Goal: Check status

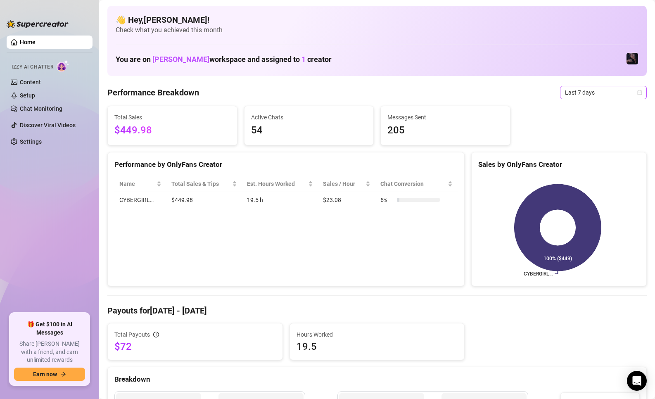
click at [607, 88] on span "Last 7 days" at bounding box center [603, 92] width 77 height 12
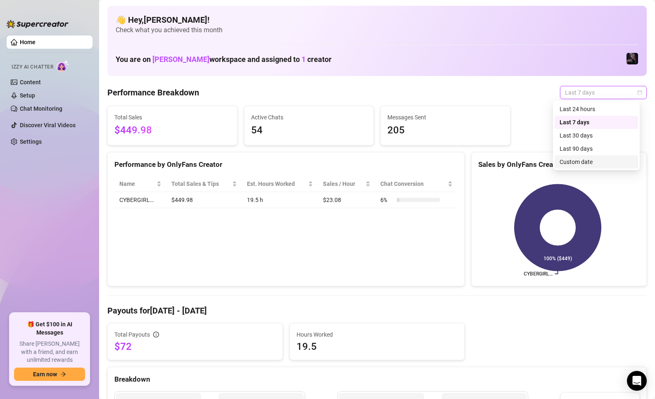
click at [574, 165] on div "Custom date" at bounding box center [595, 161] width 73 height 9
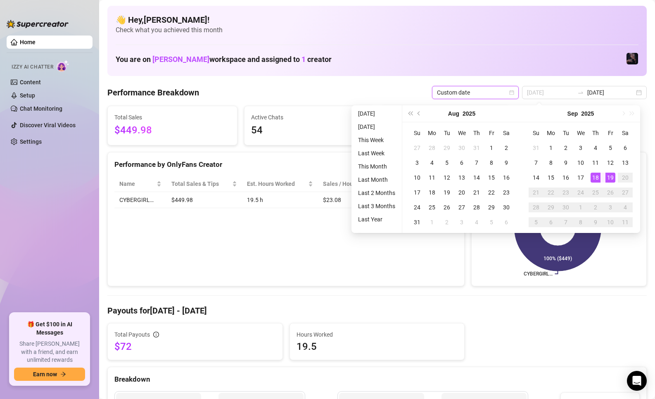
type input "[DATE]"
click at [607, 179] on div "19" at bounding box center [610, 178] width 10 height 10
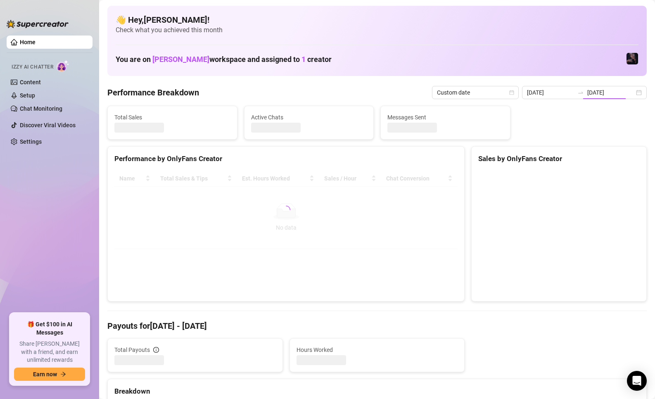
type input "[DATE]"
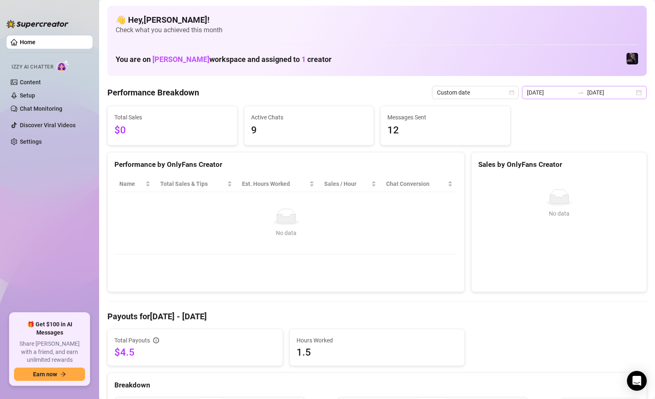
click at [574, 92] on div at bounding box center [580, 92] width 13 height 7
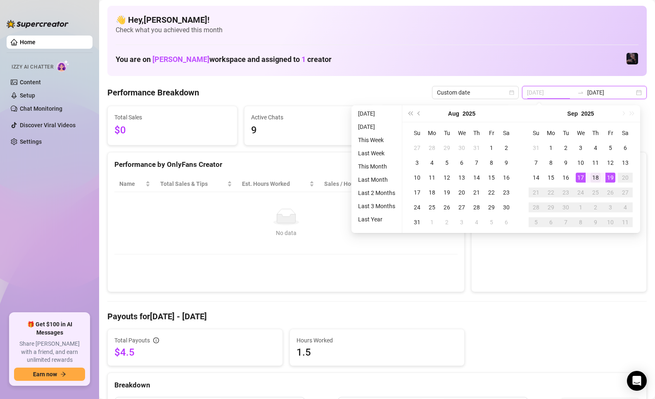
type input "[DATE]"
click at [593, 175] on div "18" at bounding box center [595, 178] width 10 height 10
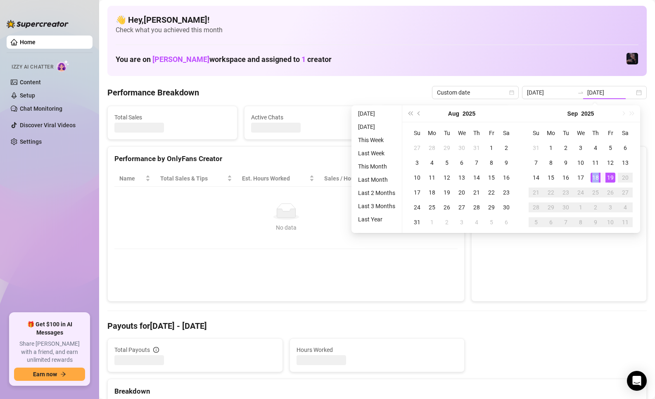
type input "[DATE]"
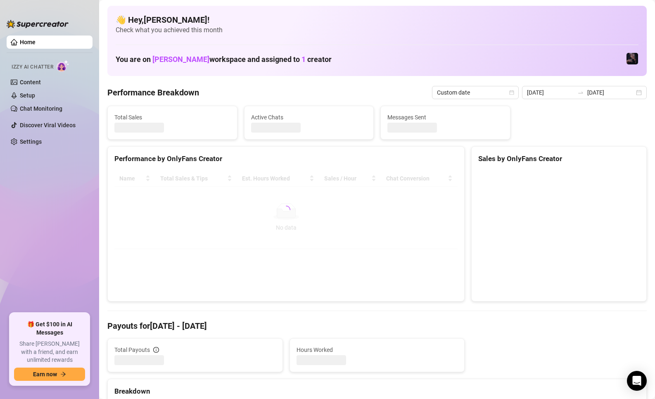
click at [446, 270] on div "Performance by OnlyFans Creator Name Total Sales & Tips Est. Hours Worked Sales…" at bounding box center [285, 223] width 357 height 155
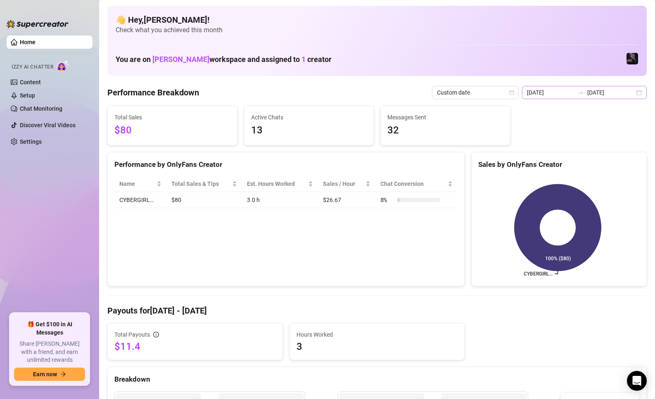
click at [584, 90] on div at bounding box center [580, 92] width 13 height 7
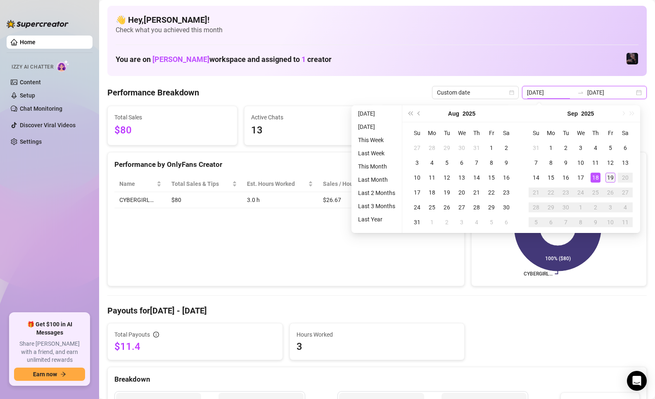
type input "[DATE]"
click at [608, 181] on div "19" at bounding box center [610, 178] width 10 height 10
type input "[DATE]"
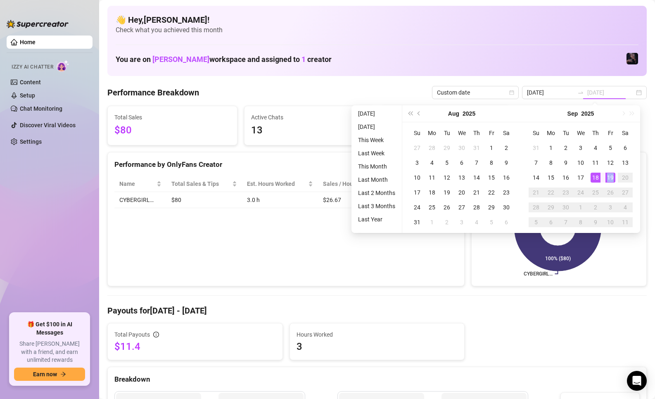
type input "[DATE]"
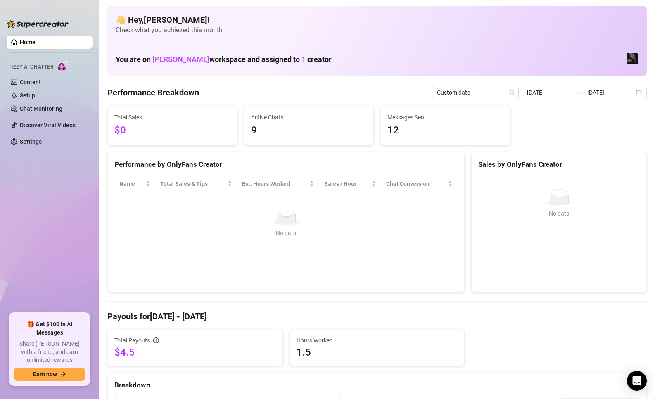
click at [580, 89] on icon "swap-right" at bounding box center [580, 92] width 7 height 7
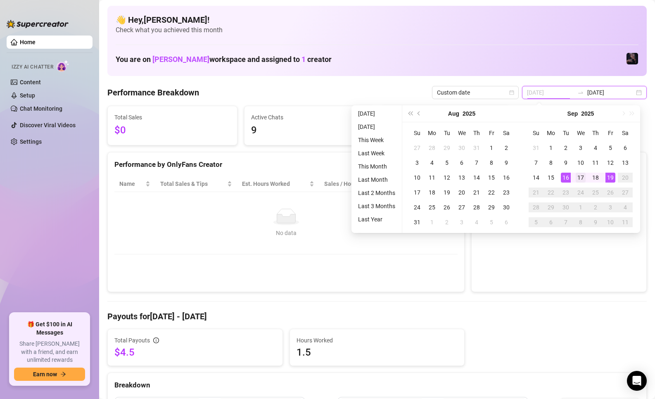
type input "[DATE]"
click at [587, 180] on td "17" at bounding box center [580, 177] width 15 height 15
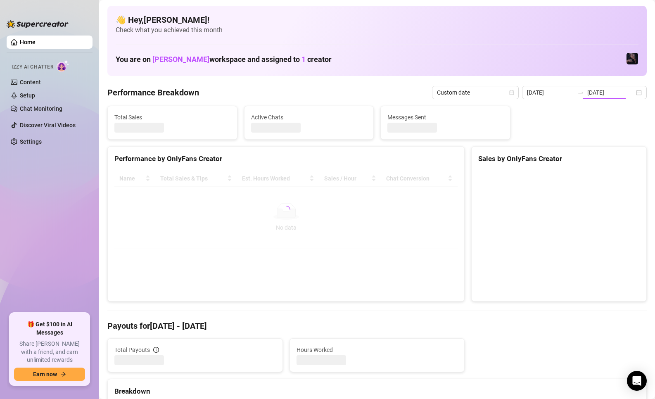
type input "[DATE]"
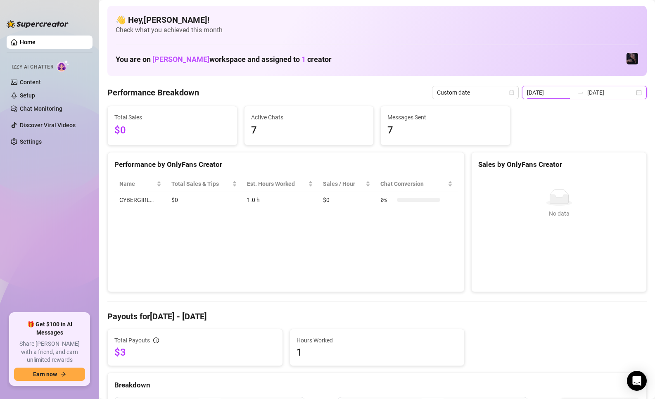
click at [565, 92] on input "[DATE]" at bounding box center [550, 92] width 47 height 9
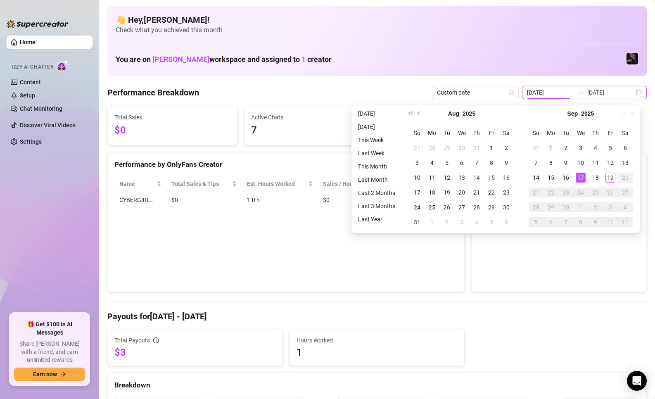
type input "[DATE]"
click at [561, 175] on div "16" at bounding box center [566, 178] width 10 height 10
type input "[DATE]"
click at [607, 175] on div "19" at bounding box center [610, 178] width 10 height 10
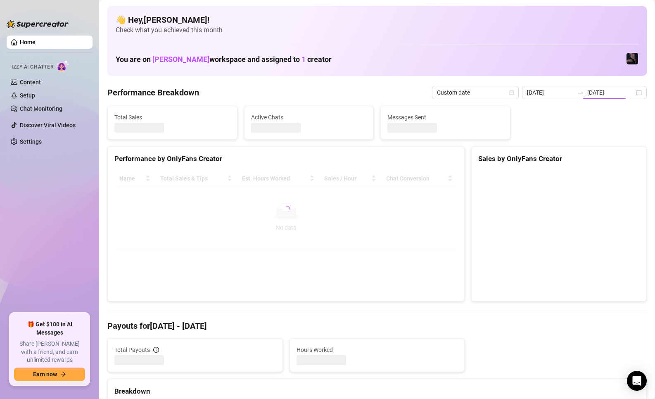
type input "[DATE]"
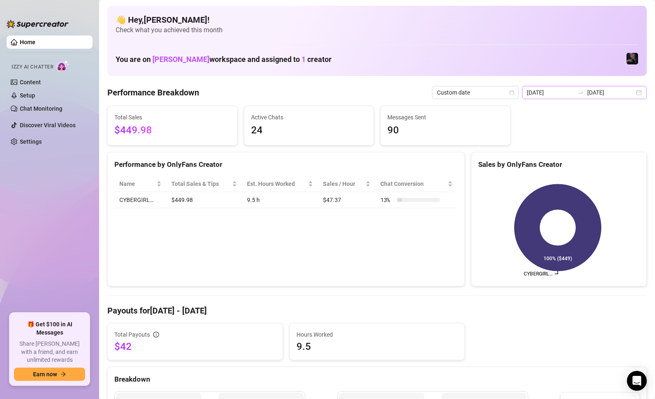
click at [580, 92] on icon "swap-right" at bounding box center [580, 92] width 7 height 7
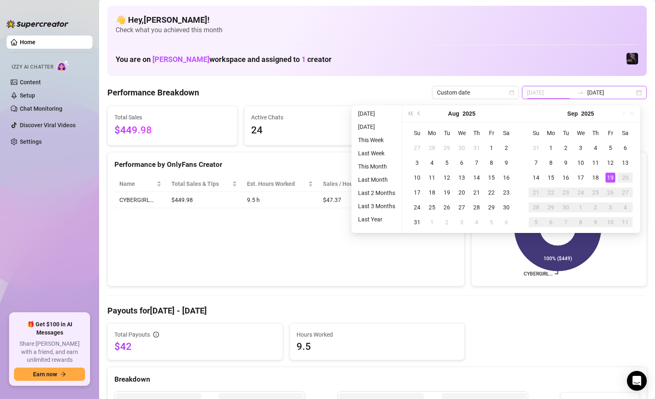
type input "[DATE]"
